Goal: Task Accomplishment & Management: Manage account settings

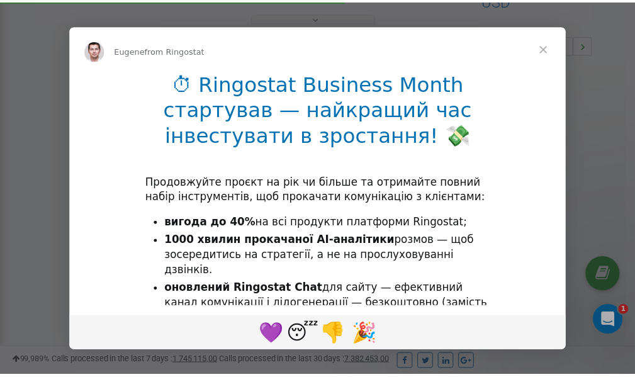
scroll to position [376, 0]
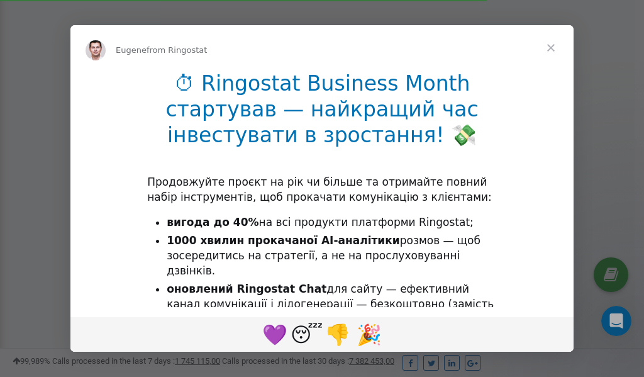
click at [554, 45] on span "Close" at bounding box center [551, 47] width 45 height 45
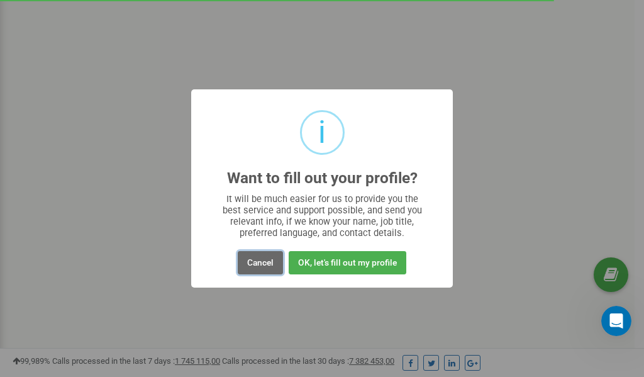
click at [260, 263] on button "Cancel" at bounding box center [260, 262] width 45 height 23
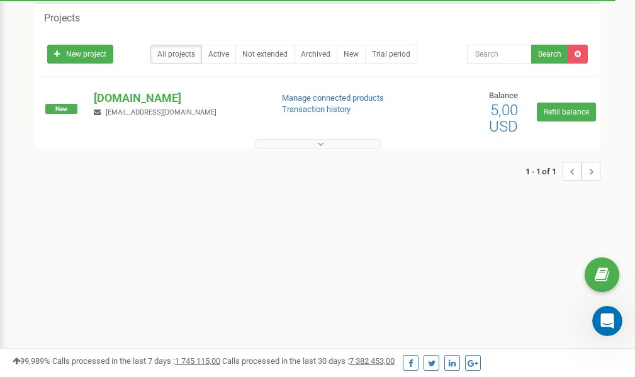
scroll to position [0, 0]
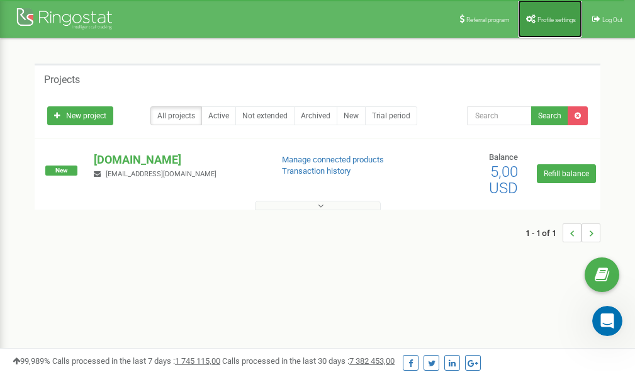
click at [562, 15] on link "Profile settings" at bounding box center [550, 19] width 64 height 38
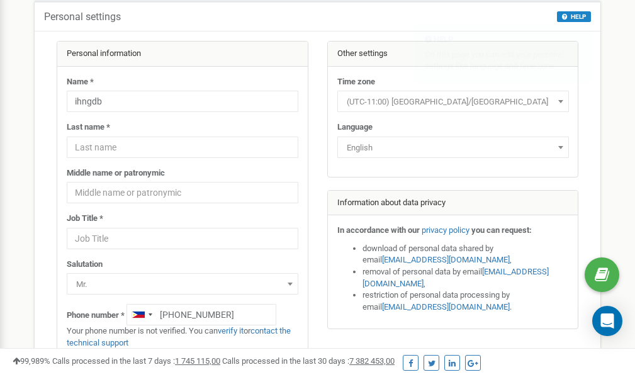
scroll to position [63, 0]
click at [236, 330] on link "verify it" at bounding box center [231, 330] width 26 height 9
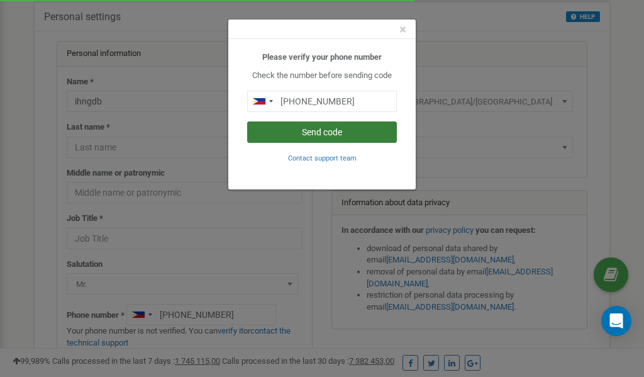
click at [325, 128] on button "Send code" at bounding box center [322, 131] width 150 height 21
